Goal: Navigation & Orientation: Find specific page/section

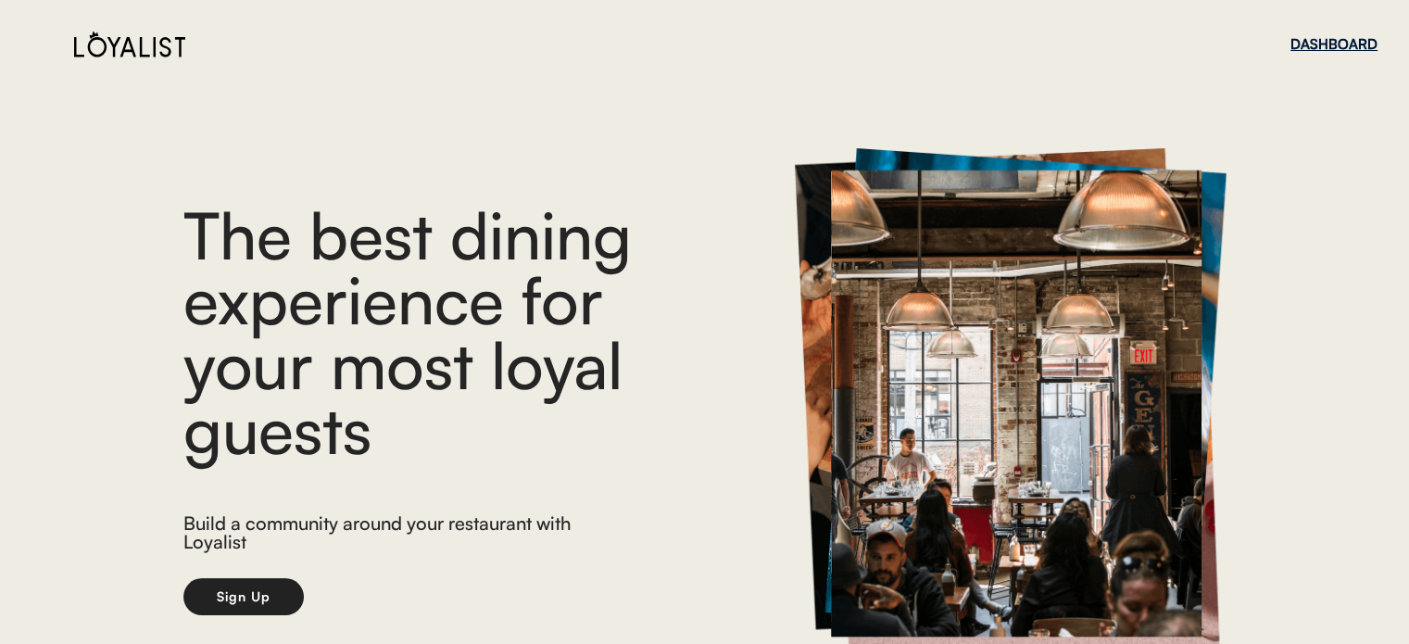
click at [1311, 47] on div "DASHBOARD" at bounding box center [1333, 44] width 87 height 14
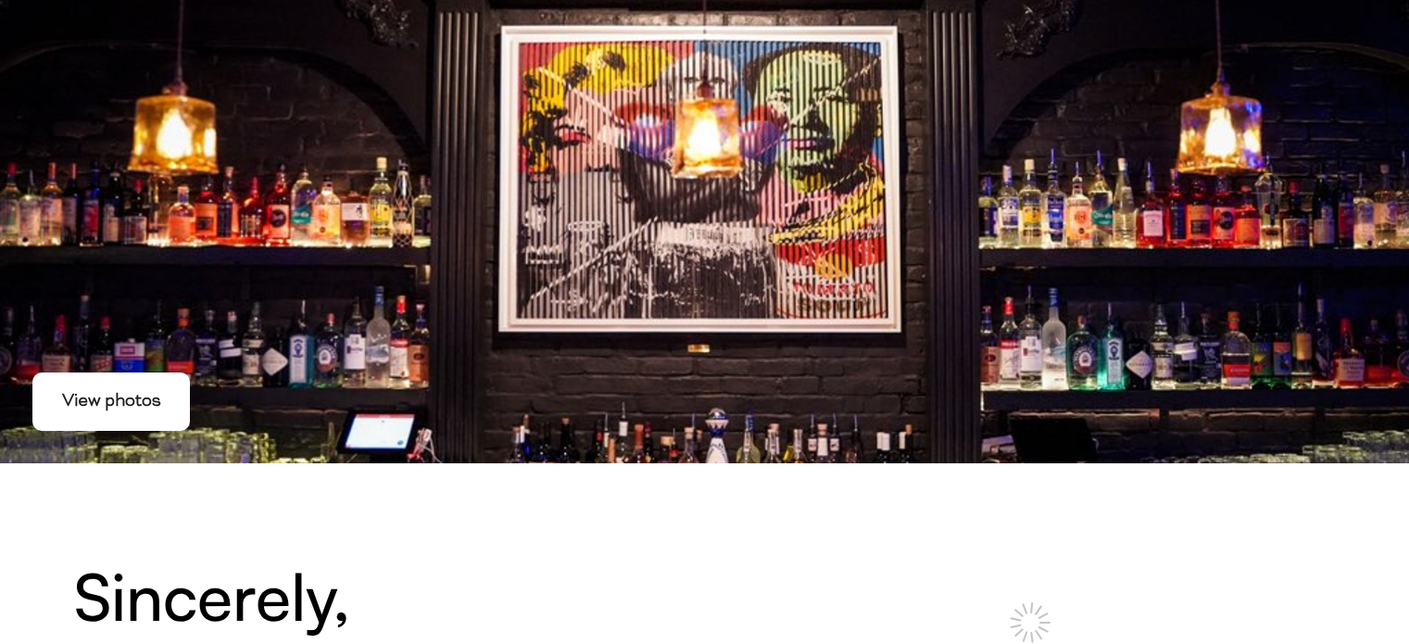
click at [119, 420] on div "View photos" at bounding box center [110, 401] width 157 height 58
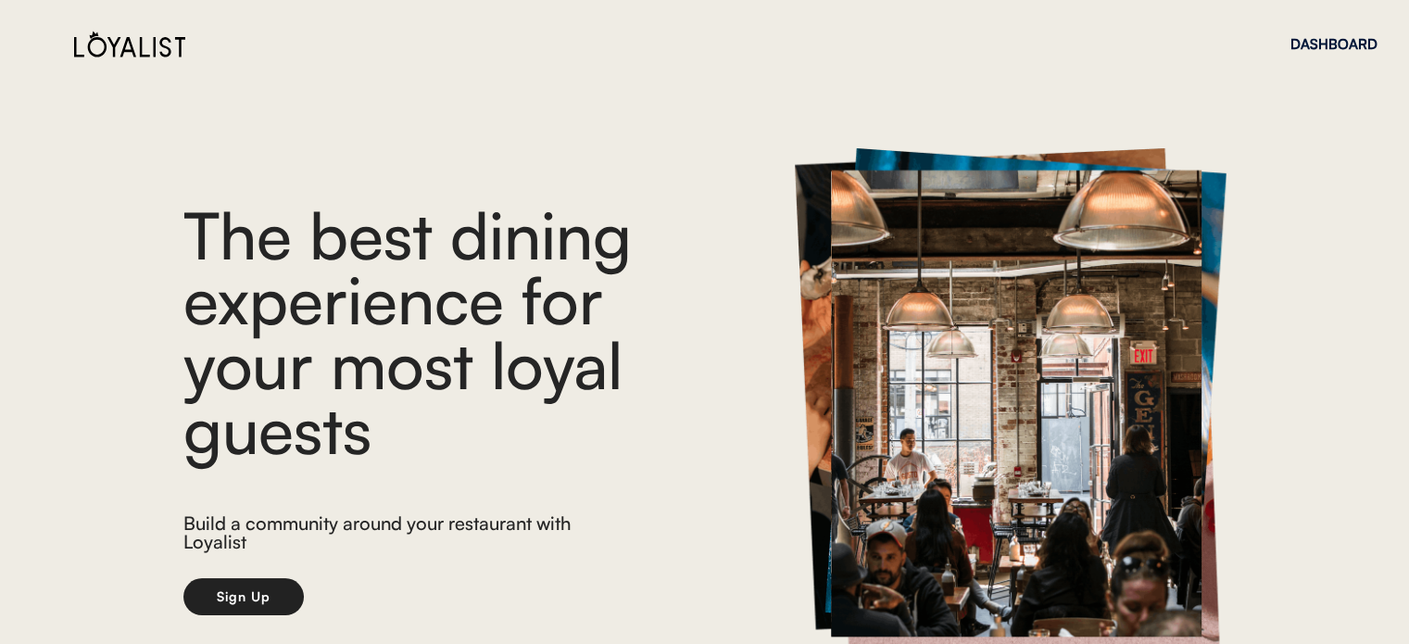
scroll to position [93, 0]
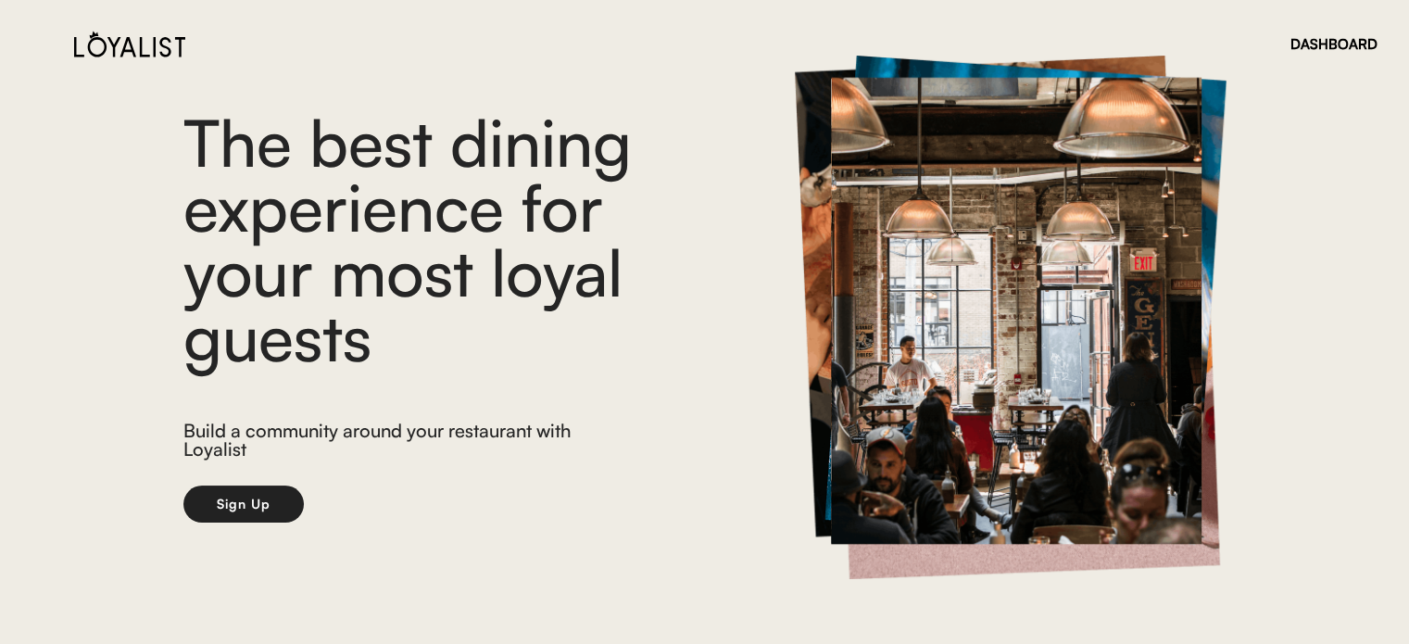
click at [89, 47] on img at bounding box center [129, 44] width 111 height 27
